Goal: Navigation & Orientation: Go to known website

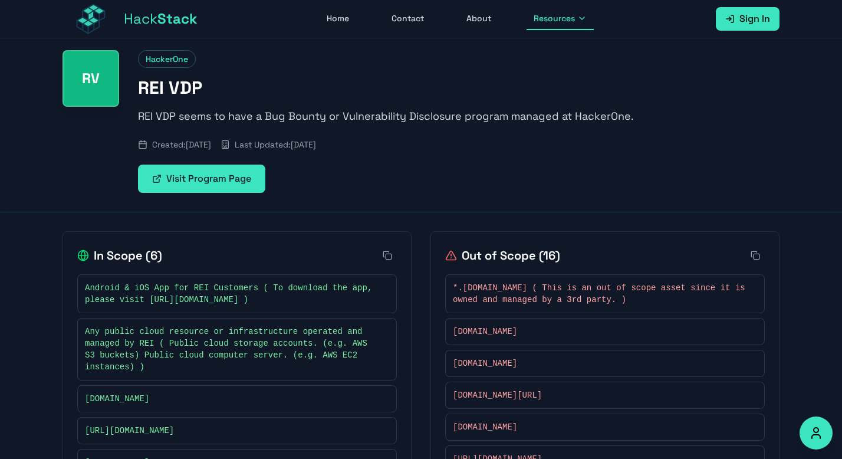
scroll to position [37, 0]
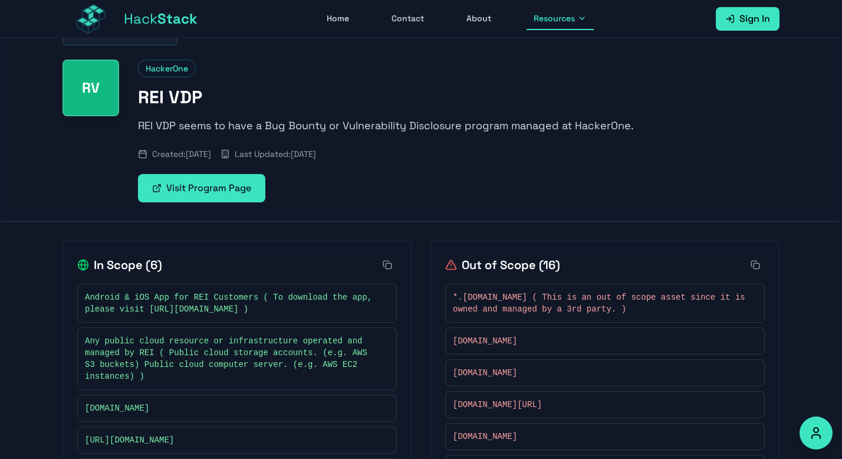
click at [236, 194] on link "Visit Program Page" at bounding box center [201, 188] width 127 height 28
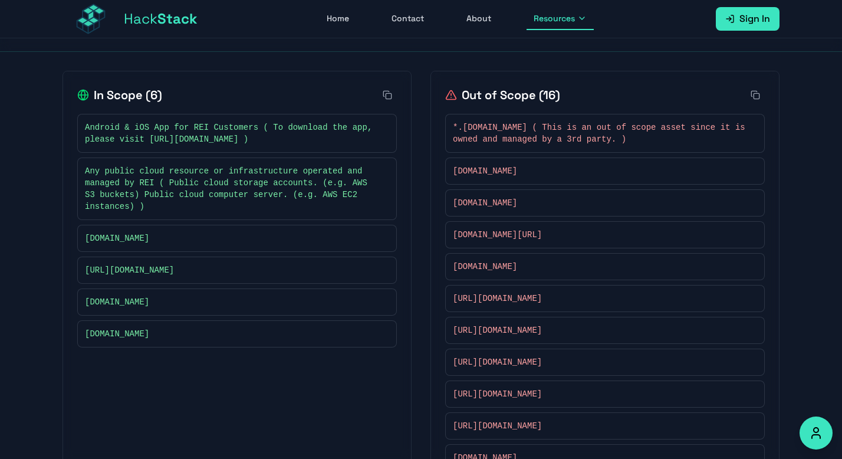
scroll to position [199, 0]
